Goal: Task Accomplishment & Management: Manage account settings

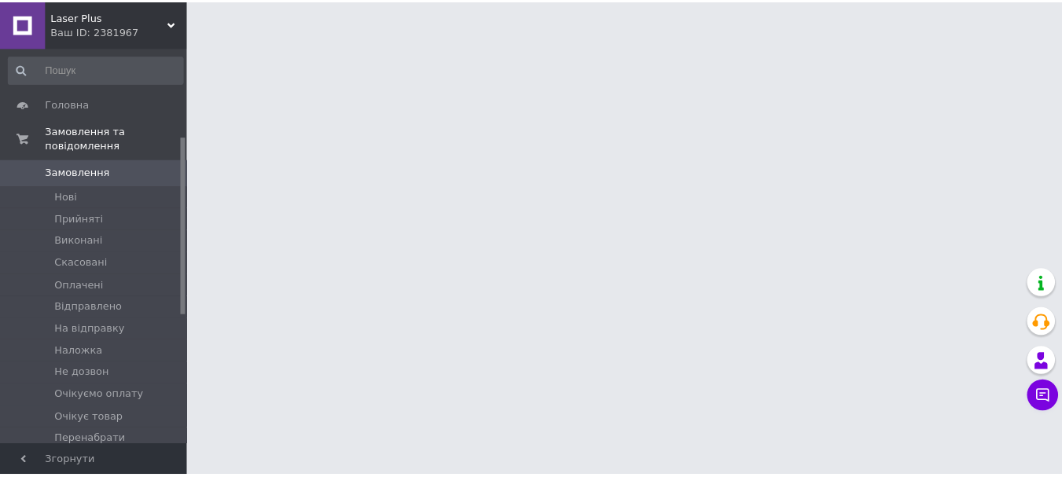
scroll to position [236, 0]
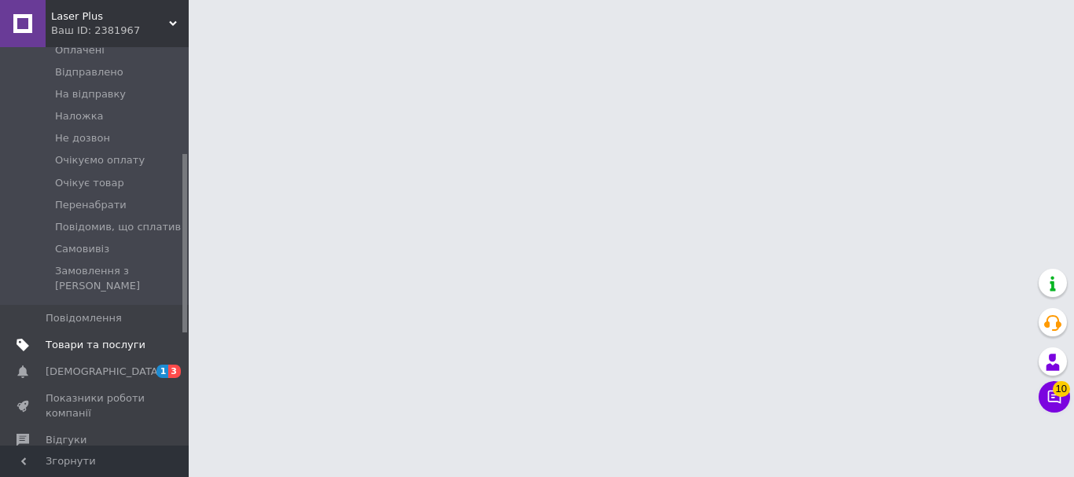
click at [121, 338] on span "Товари та послуги" at bounding box center [96, 345] width 100 height 14
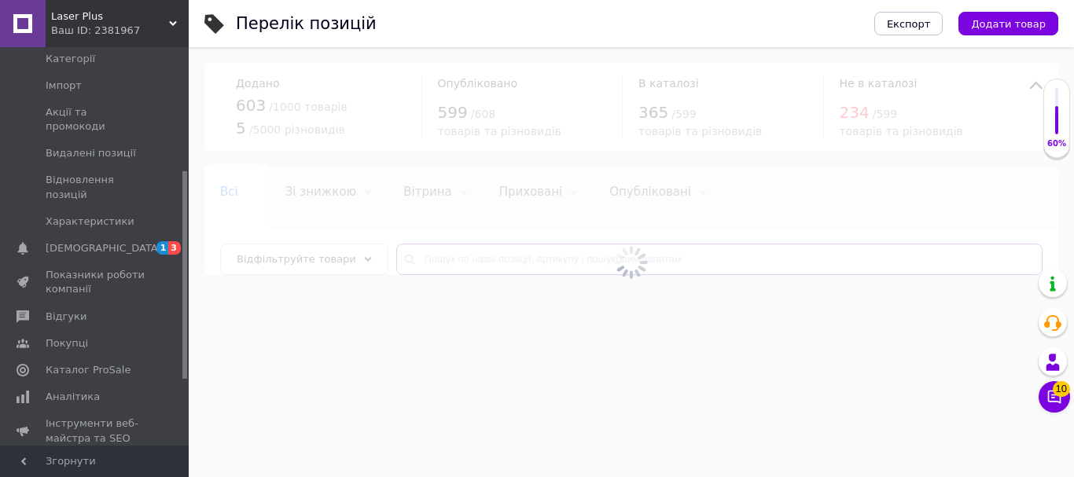
click at [455, 252] on input "text" at bounding box center [719, 259] width 646 height 31
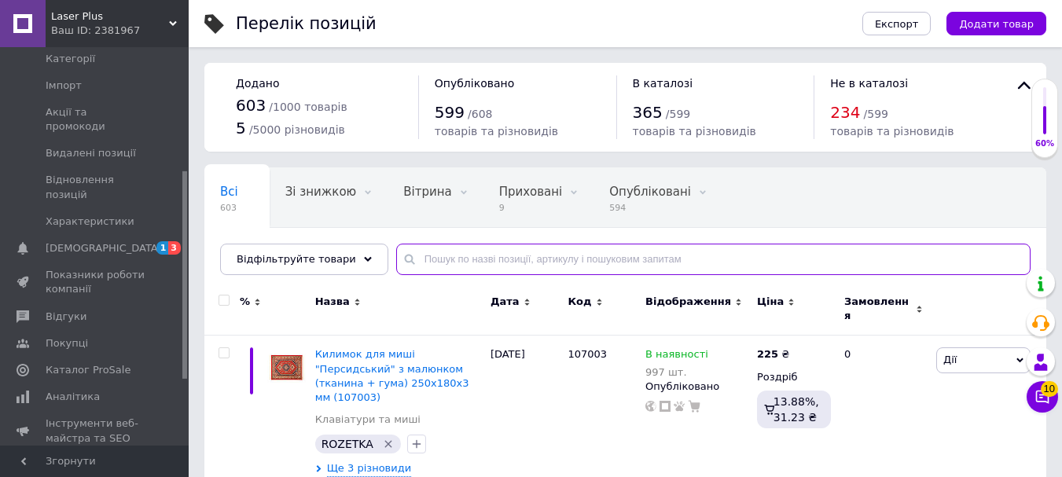
click at [455, 260] on input "text" at bounding box center [713, 259] width 635 height 31
paste input "106817"
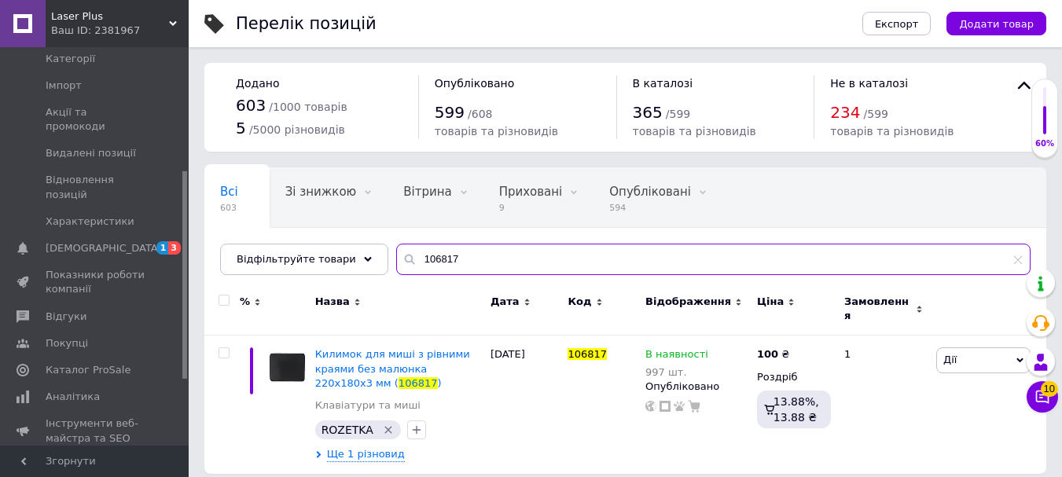
scroll to position [3, 0]
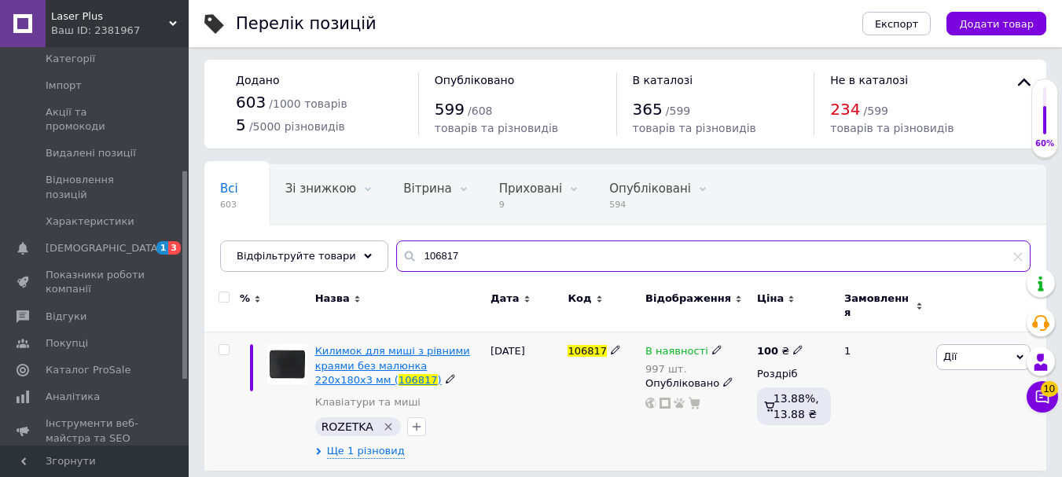
type input "106817"
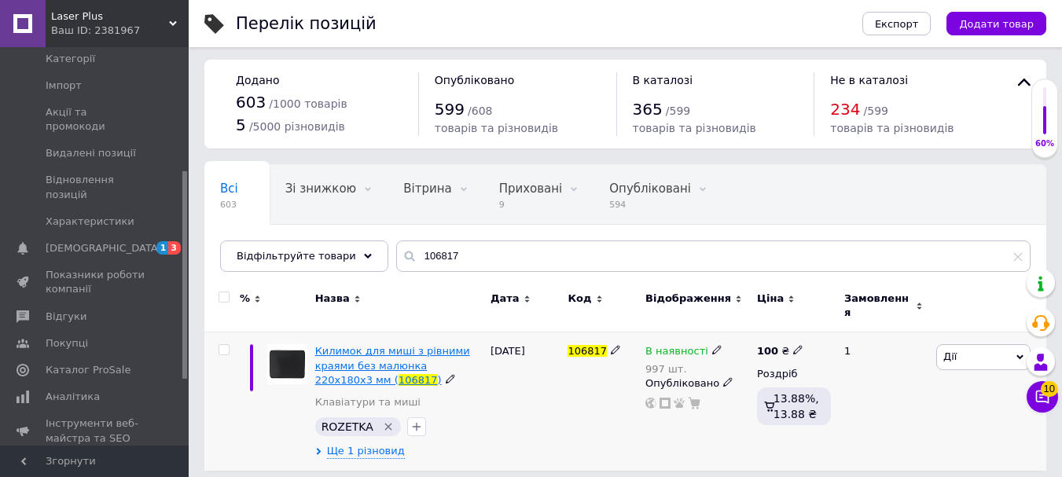
click at [410, 354] on span "Килимок для миші з рівними краями без малюнка 220х180х3 мм (" at bounding box center [392, 365] width 155 height 40
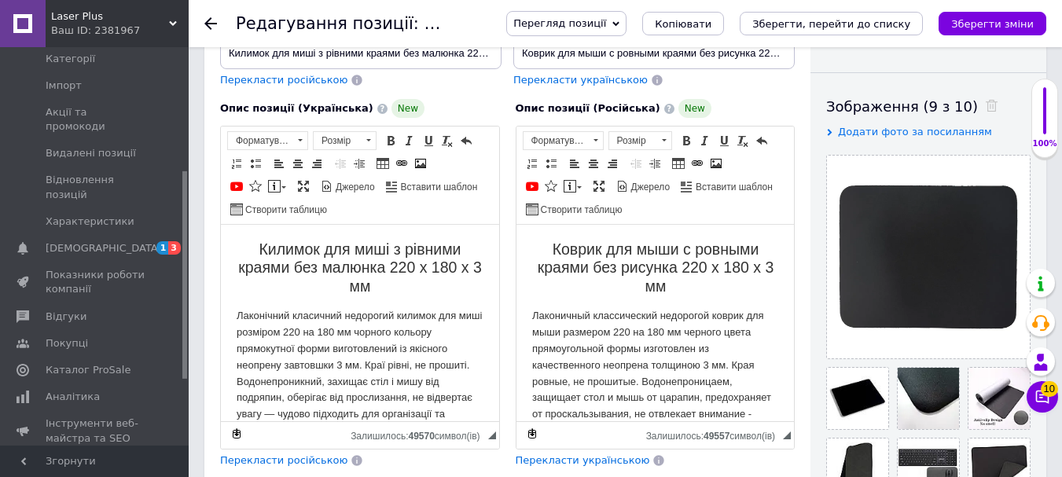
click at [463, 333] on p "Лаконічний класичний недорогий килимок для миші розміром 220 на 180 мм чорного …" at bounding box center [360, 381] width 247 height 147
drag, startPoint x: 461, startPoint y: 334, endPoint x: 377, endPoint y: 335, distance: 83.4
click at [377, 335] on p "Лаконічний класичний недорогий килимок для миші розміром 220 на 180 мм чорного …" at bounding box center [360, 381] width 247 height 147
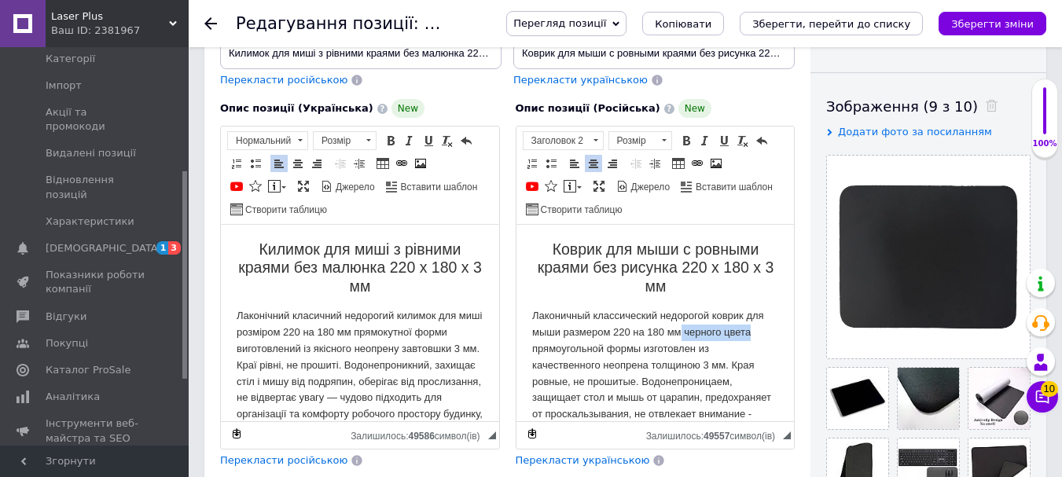
drag, startPoint x: 752, startPoint y: 329, endPoint x: 679, endPoint y: 339, distance: 73.0
click at [679, 339] on p "Лаконичный классический недорогой коврик для мыши размером 220 на 180 мм черног…" at bounding box center [655, 381] width 247 height 147
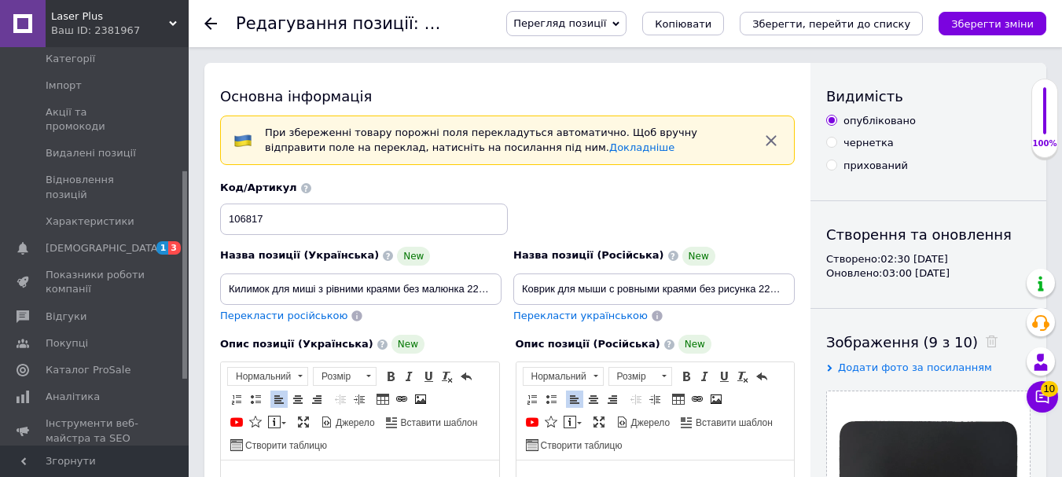
click at [980, 25] on icon "Зберегти зміни" at bounding box center [993, 24] width 83 height 12
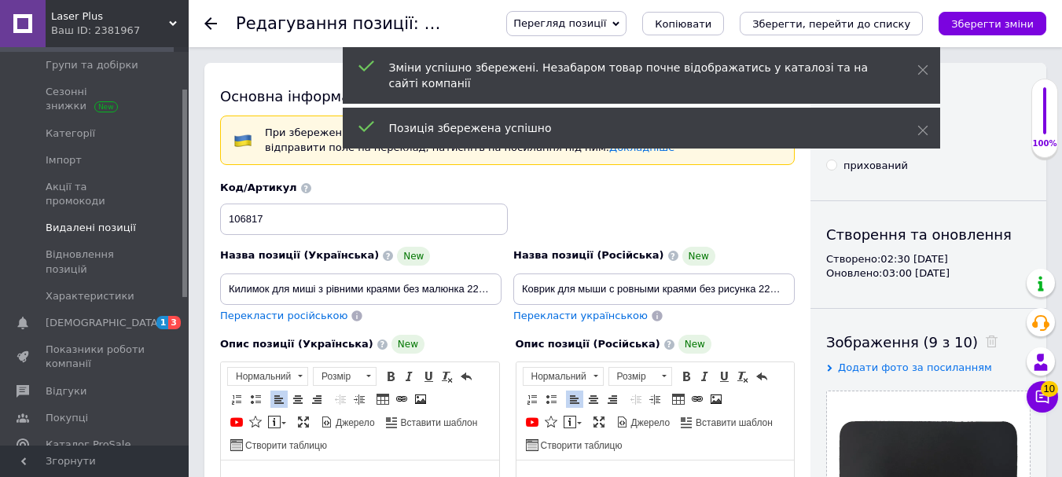
scroll to position [79, 0]
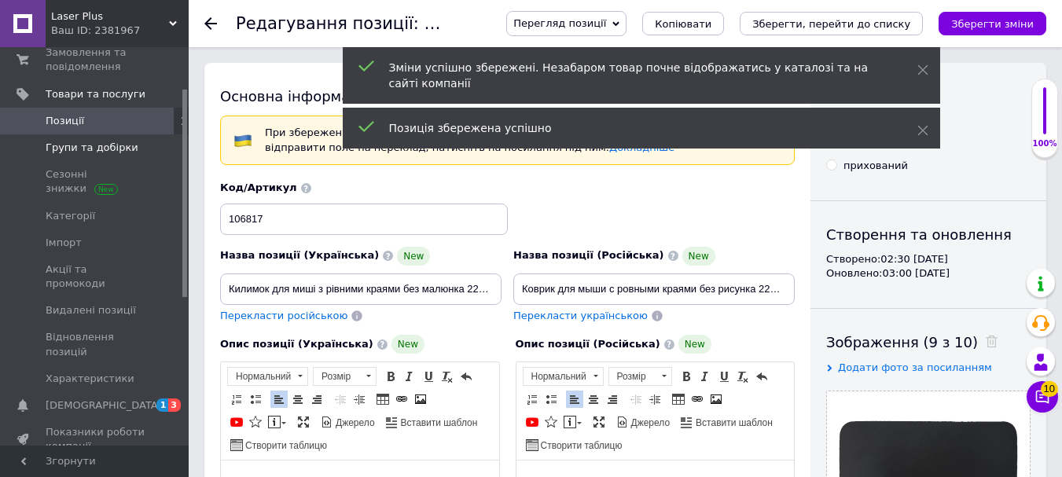
click at [96, 144] on span "Групи та добірки" at bounding box center [92, 148] width 93 height 14
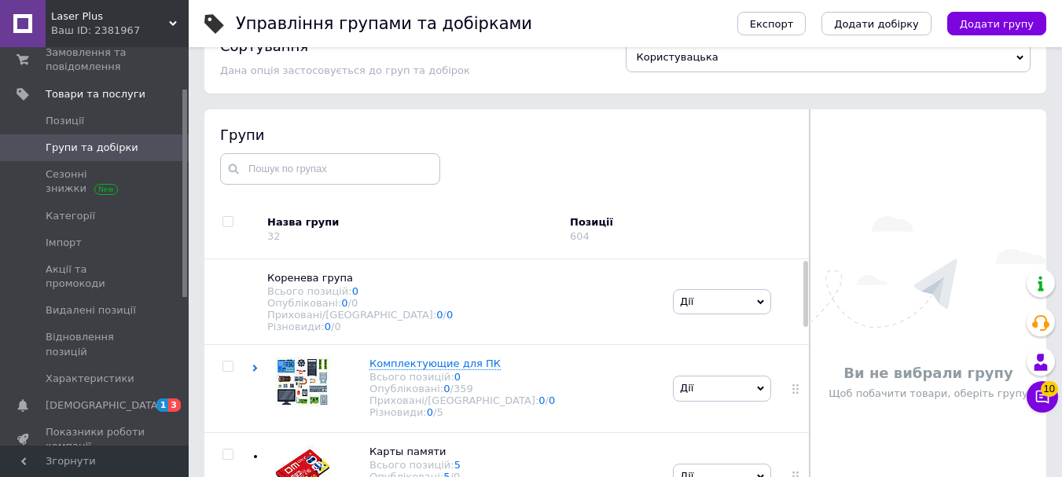
scroll to position [79, 0]
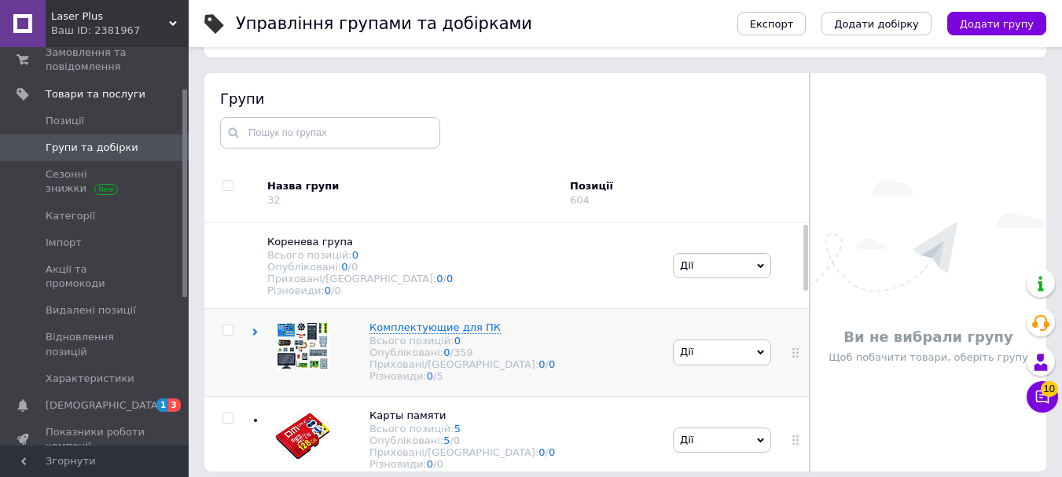
click at [252, 336] on icon at bounding box center [255, 332] width 7 height 7
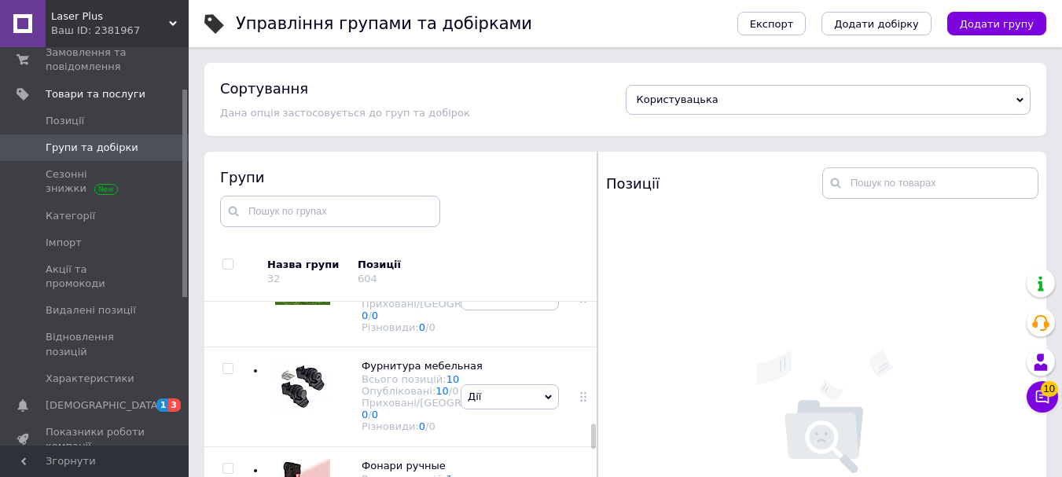
scroll to position [1121, 0]
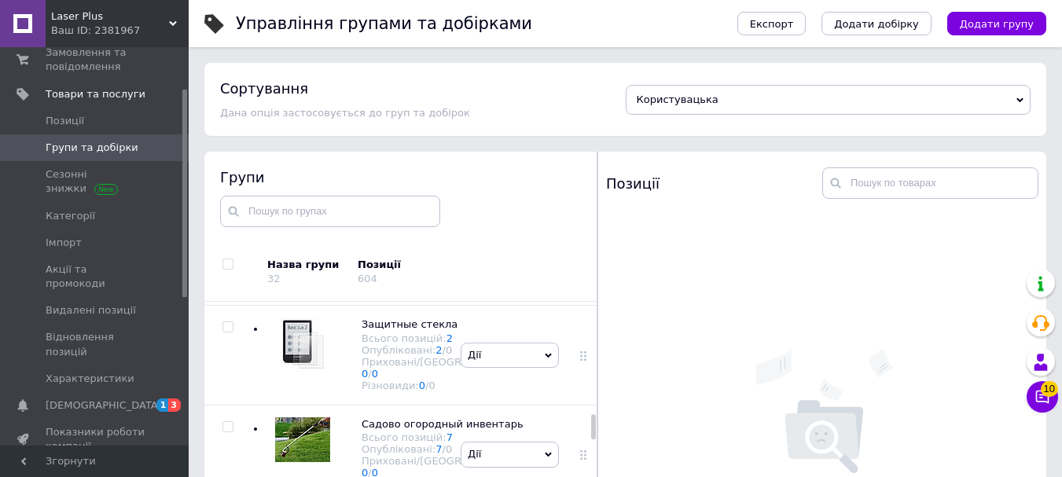
click at [389, 32] on span "Клавиатуры и мыши" at bounding box center [417, 26] width 111 height 12
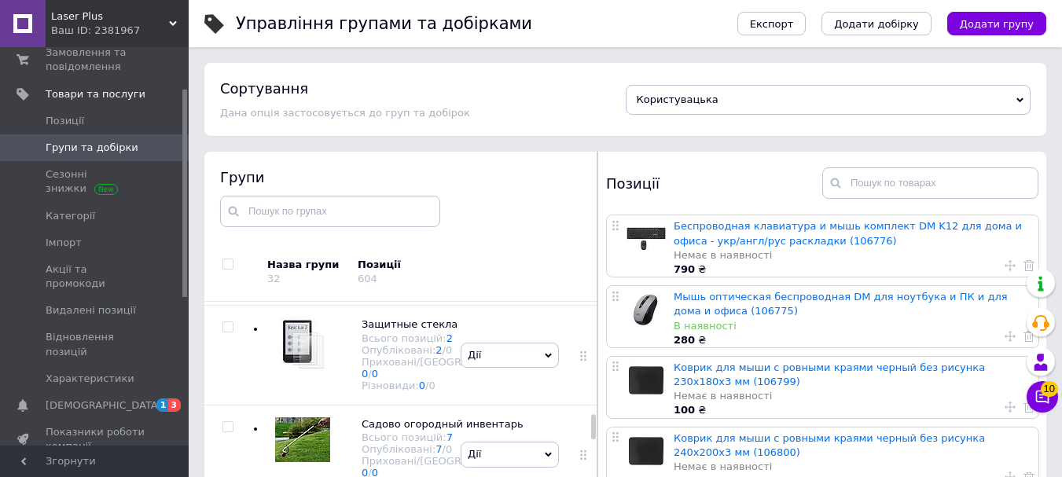
click at [0, 0] on icon at bounding box center [0, 0] width 0 height 0
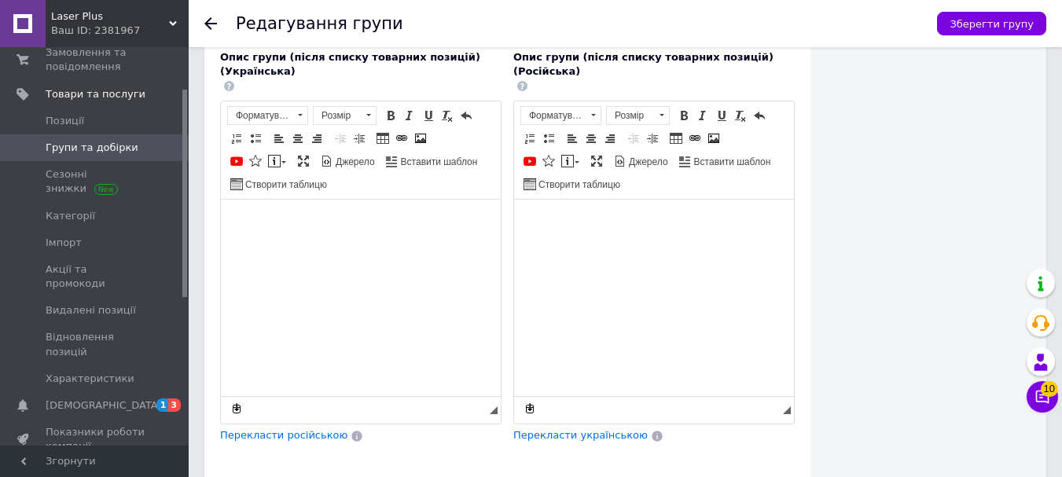
scroll to position [786, 0]
